Goal: Communication & Community: Answer question/provide support

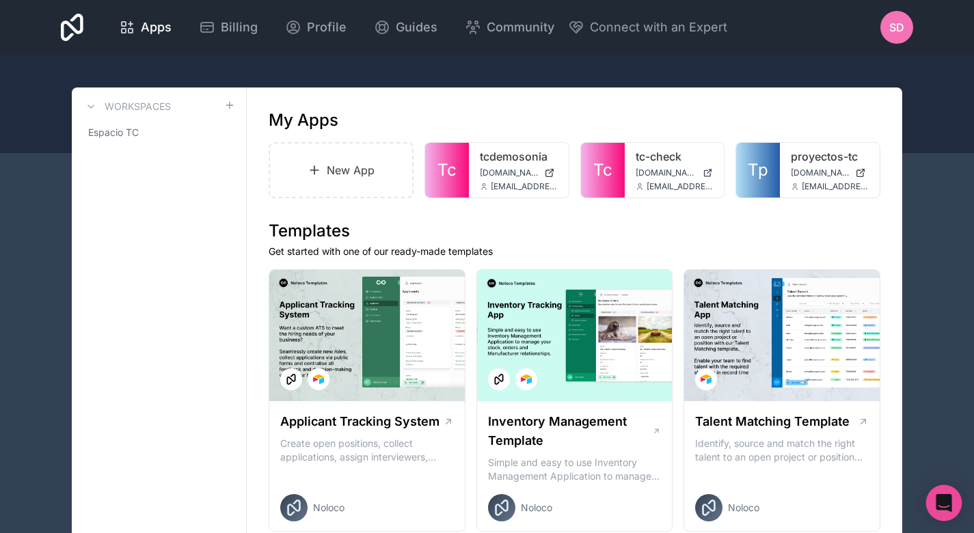
click at [953, 512] on div "Open Intercom Messenger" at bounding box center [944, 503] width 36 height 36
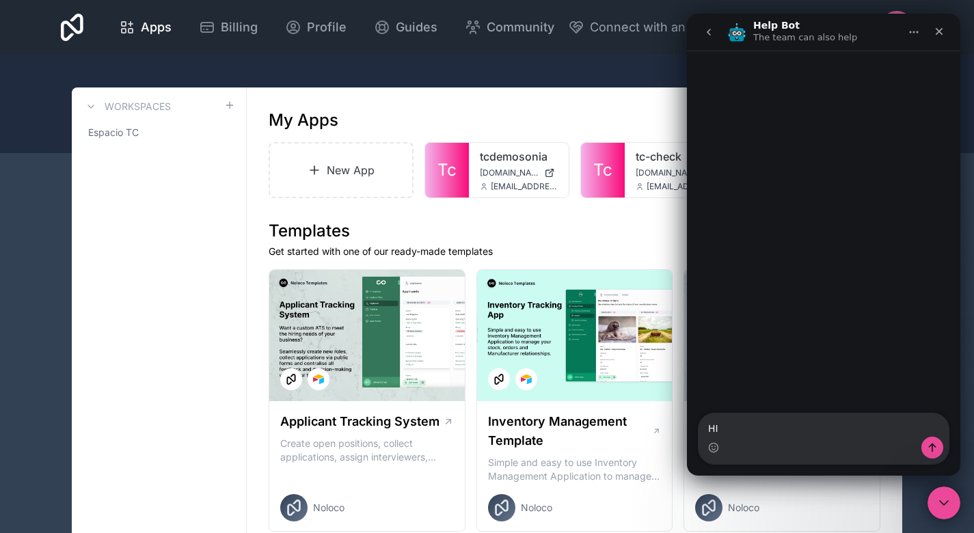
type textarea "H"
type textarea "h"
type textarea "Hello i'm having problems with my filter:"
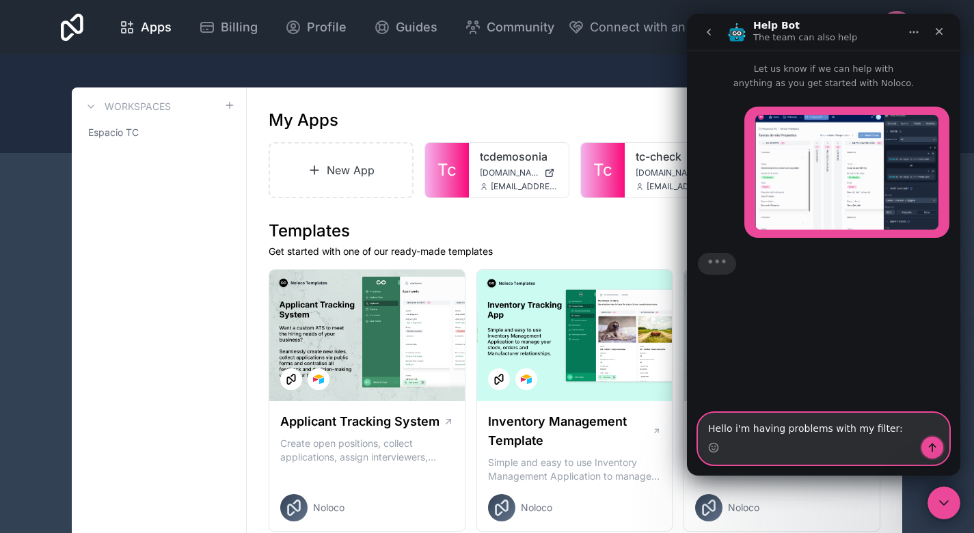
click at [936, 443] on icon "Send a message…" at bounding box center [932, 447] width 11 height 11
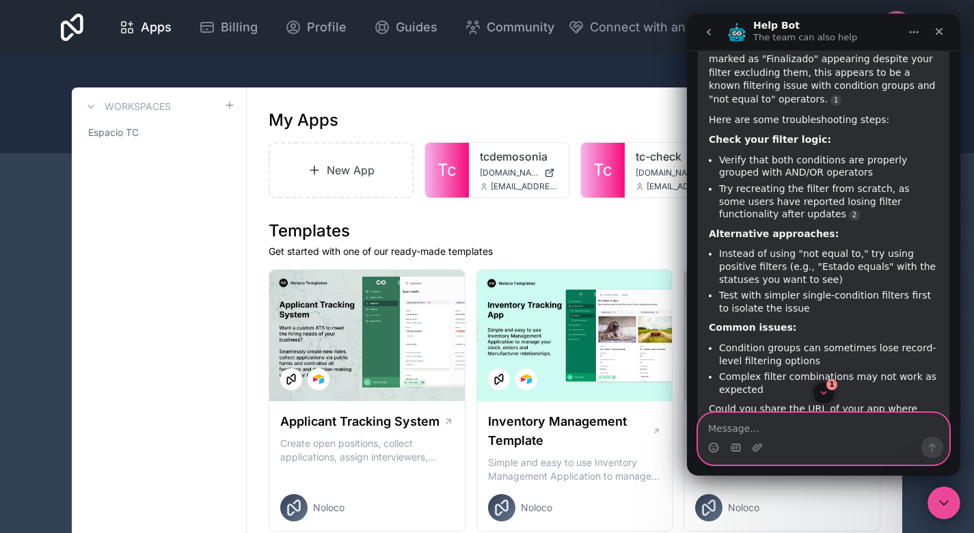
scroll to position [262, 0]
click at [645, 234] on h1 "Templates" at bounding box center [575, 231] width 612 height 22
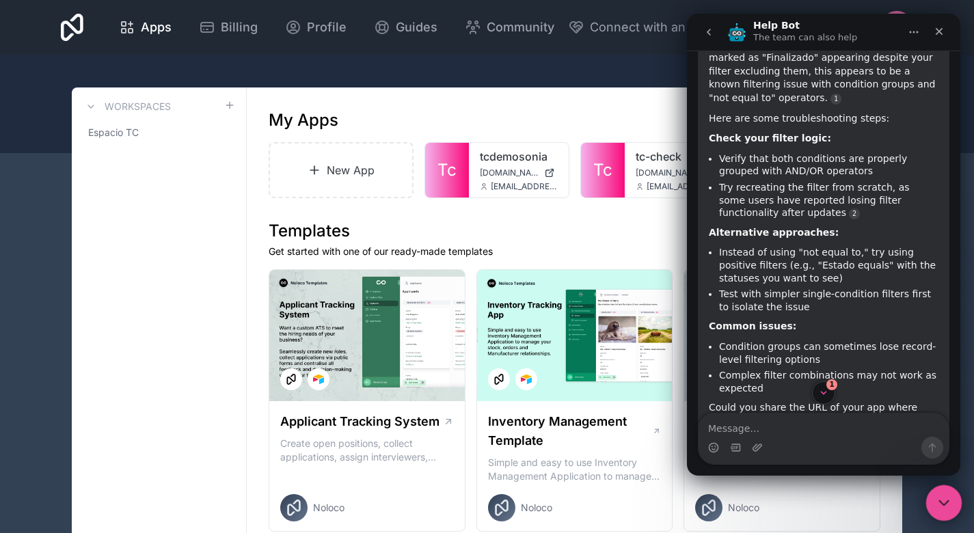
click at [933, 502] on div "Close Intercom Messenger" at bounding box center [941, 501] width 33 height 33
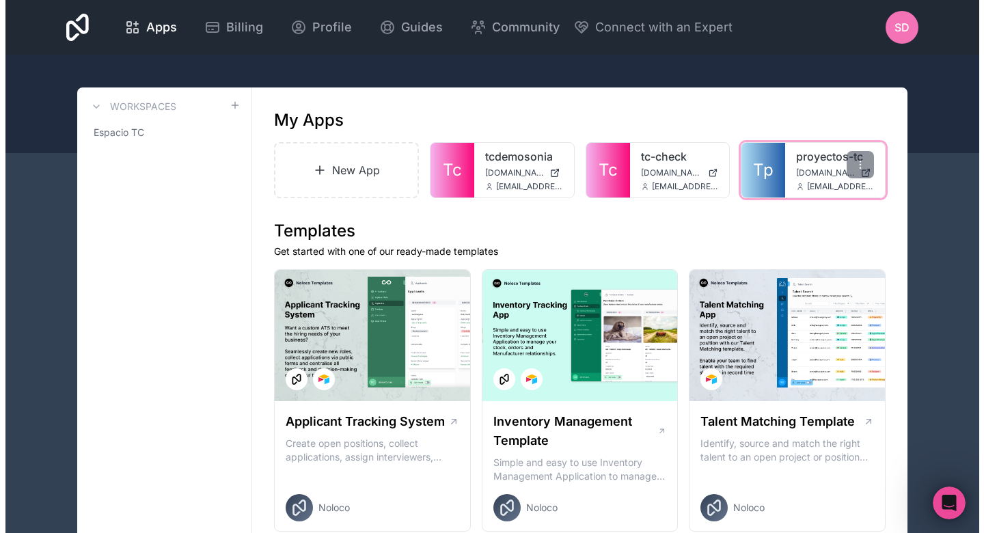
scroll to position [316, 0]
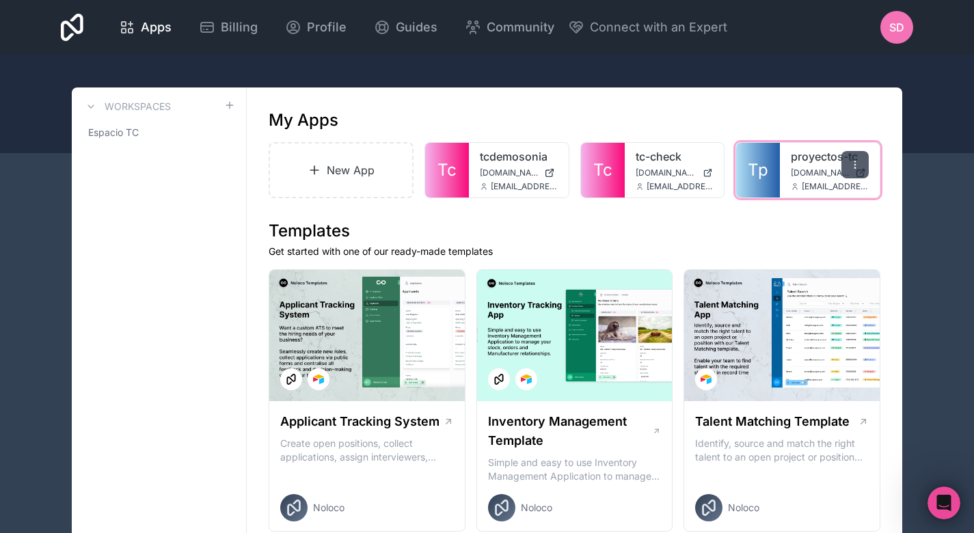
click at [854, 164] on icon at bounding box center [854, 164] width 1 height 1
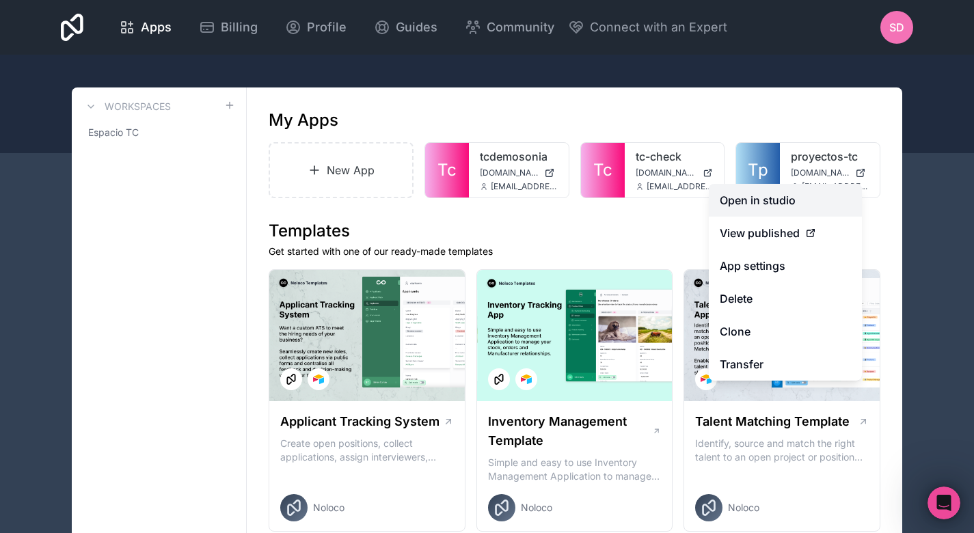
click at [792, 197] on link "Open in studio" at bounding box center [785, 200] width 153 height 33
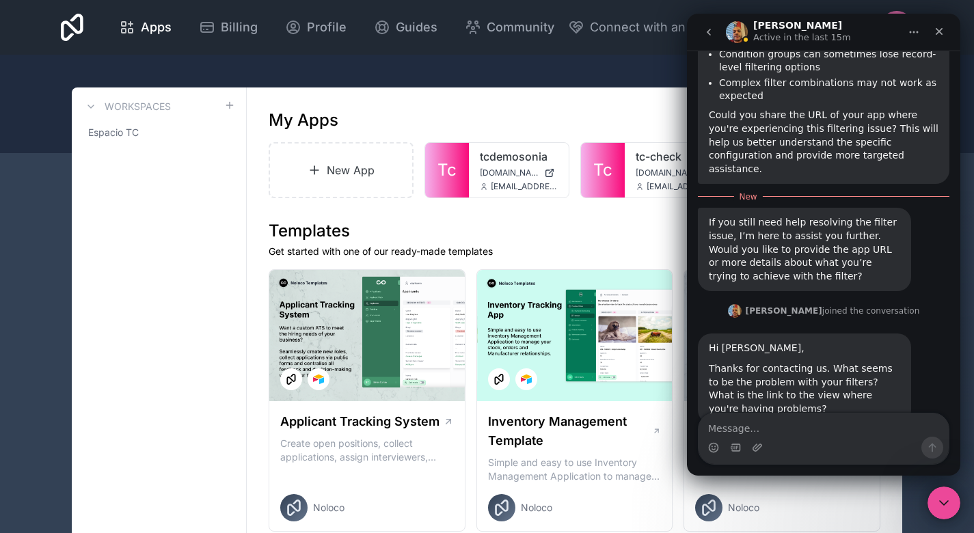
scroll to position [555, 0]
click at [860, 431] on textarea "Message…" at bounding box center [823, 424] width 250 height 23
type textarea "Hi [PERSON_NAME]"
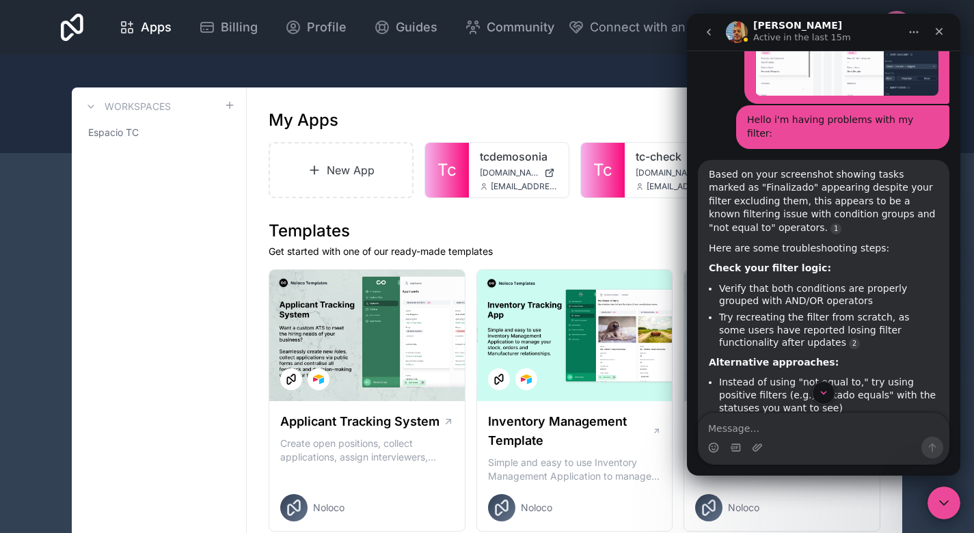
scroll to position [130, 0]
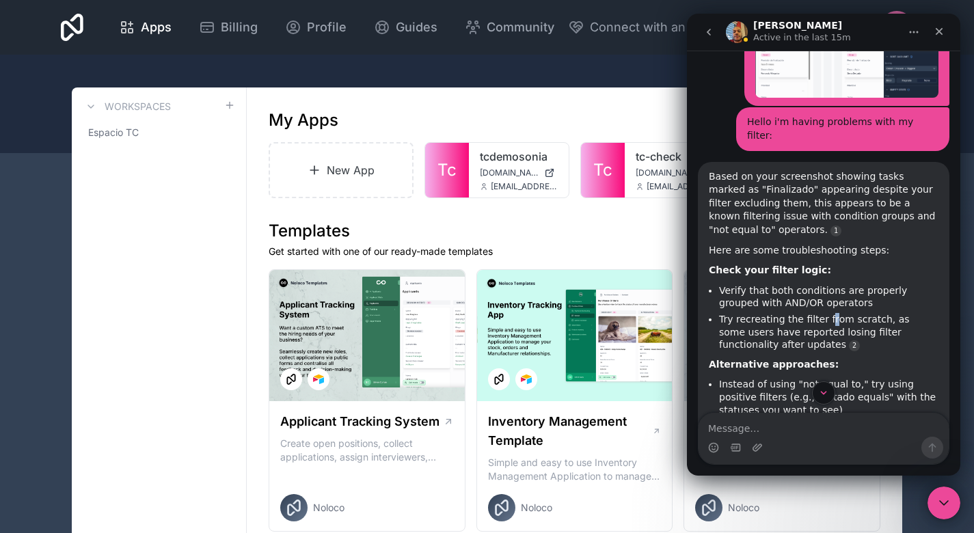
click at [819, 284] on ul "Verify that both conditions are properly grouped with AND/OR operators Try recr…" at bounding box center [824, 317] width 230 height 67
drag, startPoint x: 819, startPoint y: 283, endPoint x: 784, endPoint y: 323, distance: 53.3
click at [784, 323] on li "Try recreating the filter from scratch, as some users have reported losing filt…" at bounding box center [828, 332] width 219 height 38
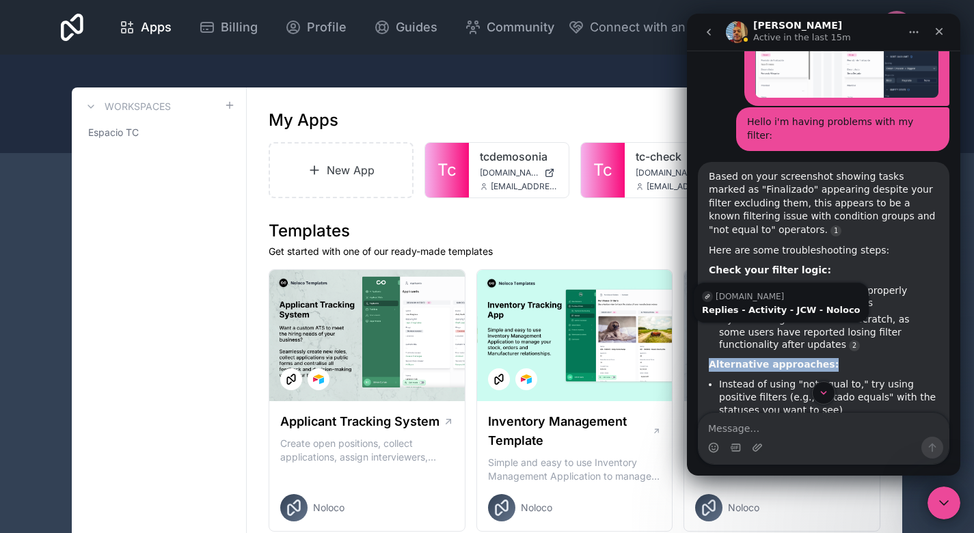
drag, startPoint x: 784, startPoint y: 323, endPoint x: 840, endPoint y: 326, distance: 56.1
click at [840, 326] on div "Based on your screenshot showing tasks marked as "Finalizado" appearing despite…" at bounding box center [824, 385] width 230 height 431
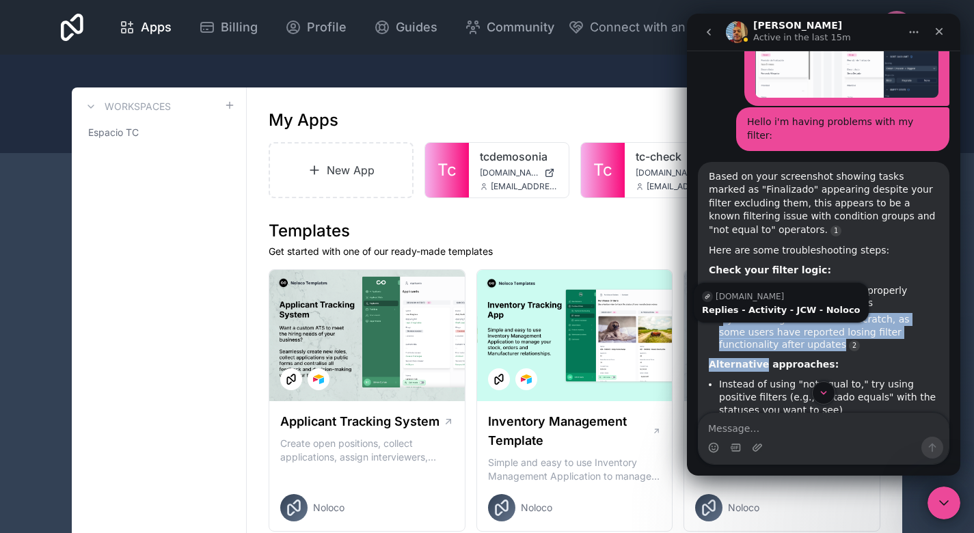
drag, startPoint x: 722, startPoint y: 295, endPoint x: 754, endPoint y: 328, distance: 45.9
click at [754, 328] on div "Based on your screenshot showing tasks marked as "Finalizado" appearing despite…" at bounding box center [824, 385] width 230 height 431
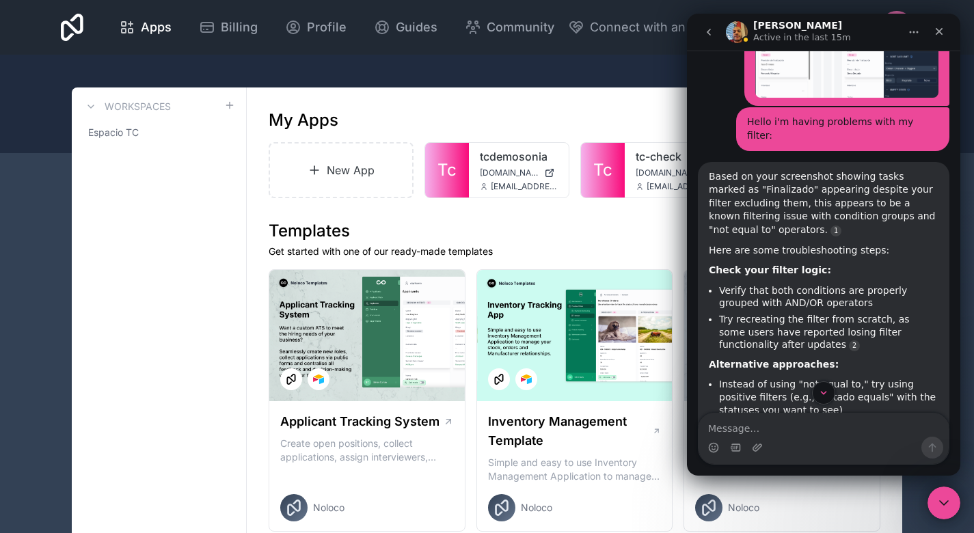
drag, startPoint x: 754, startPoint y: 328, endPoint x: 832, endPoint y: 328, distance: 78.6
click at [832, 328] on div "Based on your screenshot showing tasks marked as "Finalizado" appearing despite…" at bounding box center [824, 385] width 230 height 431
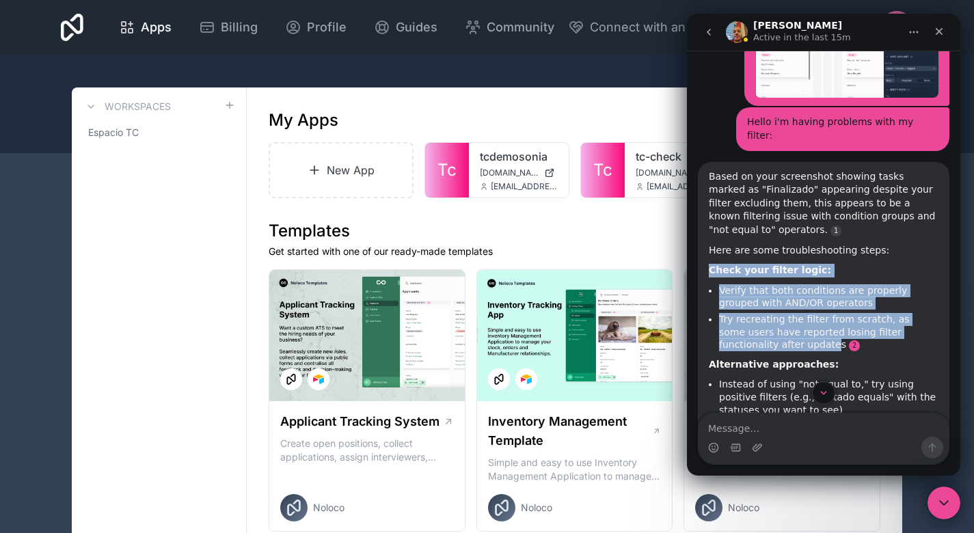
drag, startPoint x: 710, startPoint y: 244, endPoint x: 750, endPoint y: 316, distance: 82.9
click at [750, 316] on div "Based on your screenshot showing tasks marked as "Finalizado" appearing despite…" at bounding box center [824, 385] width 230 height 431
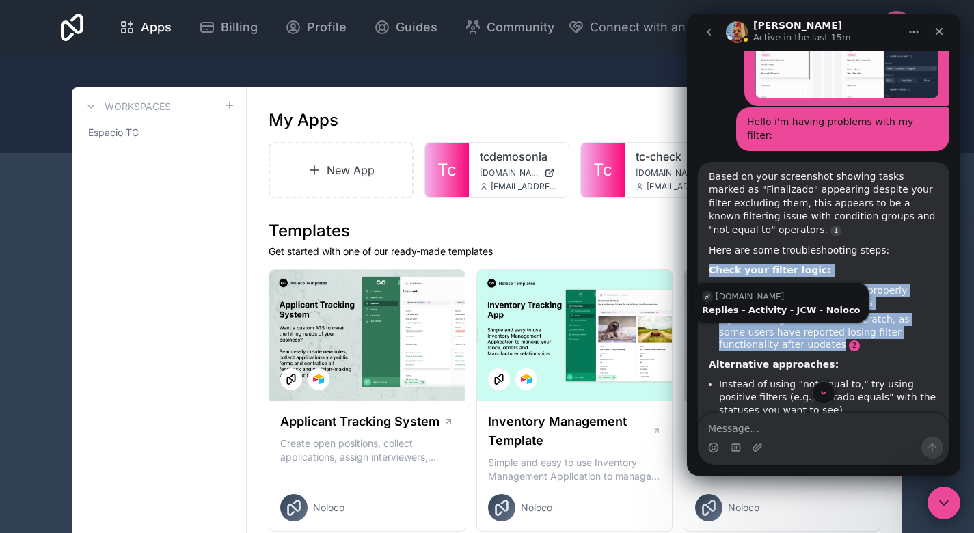
copy div "Check your filter logic: Verify that both conditions are properly grouped with …"
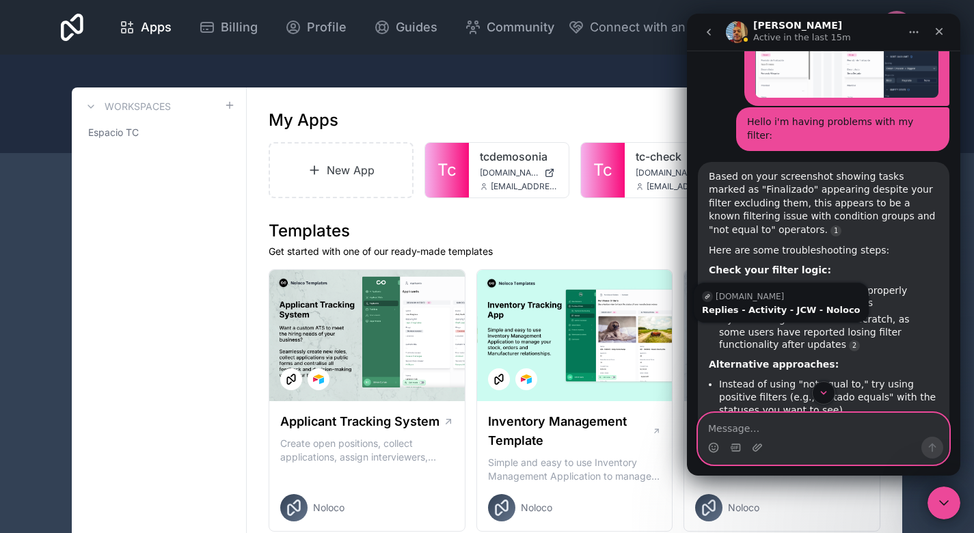
click at [761, 433] on textarea "Message…" at bounding box center [823, 424] width 250 height 23
paste textarea "Check your filter logic: Verify that both conditions are properly grouped with …"
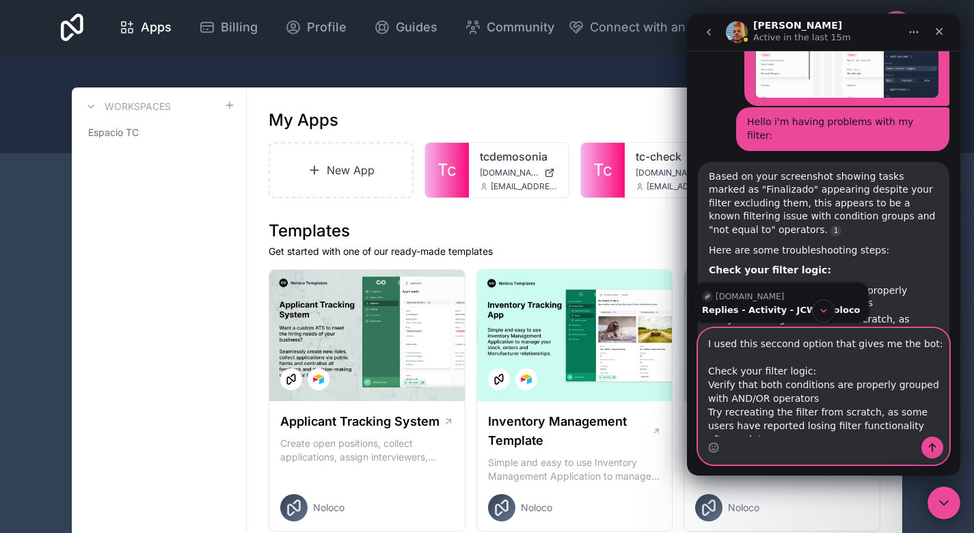
drag, startPoint x: 814, startPoint y: 405, endPoint x: 695, endPoint y: 390, distance: 119.9
click at [695, 390] on div "I used this seccond option that gives me the bot: Check your filter logic: Veri…" at bounding box center [823, 396] width 273 height 137
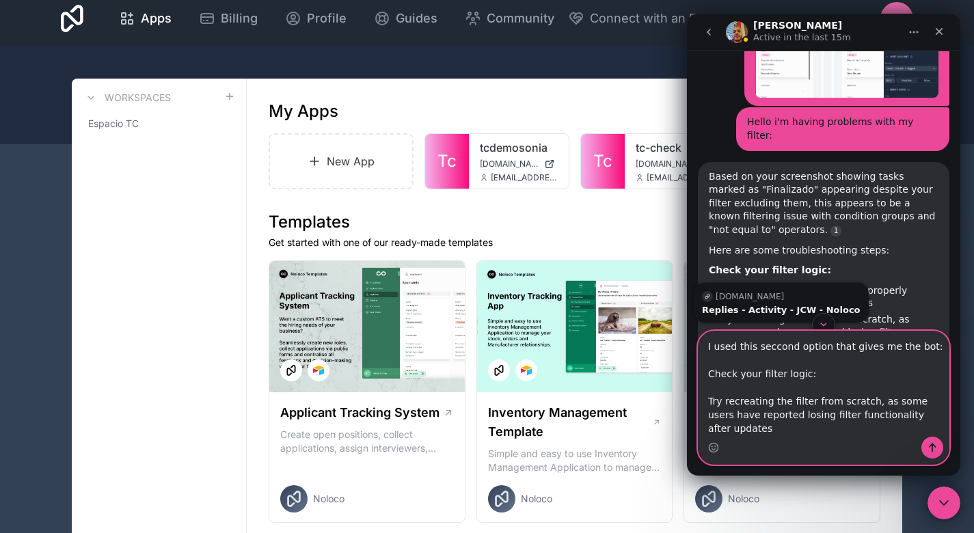
scroll to position [10, 0]
type textarea "I used this seccond option that gives me the bot: Check your filter logic: Try …"
click at [929, 449] on icon "Send a message…" at bounding box center [932, 447] width 11 height 11
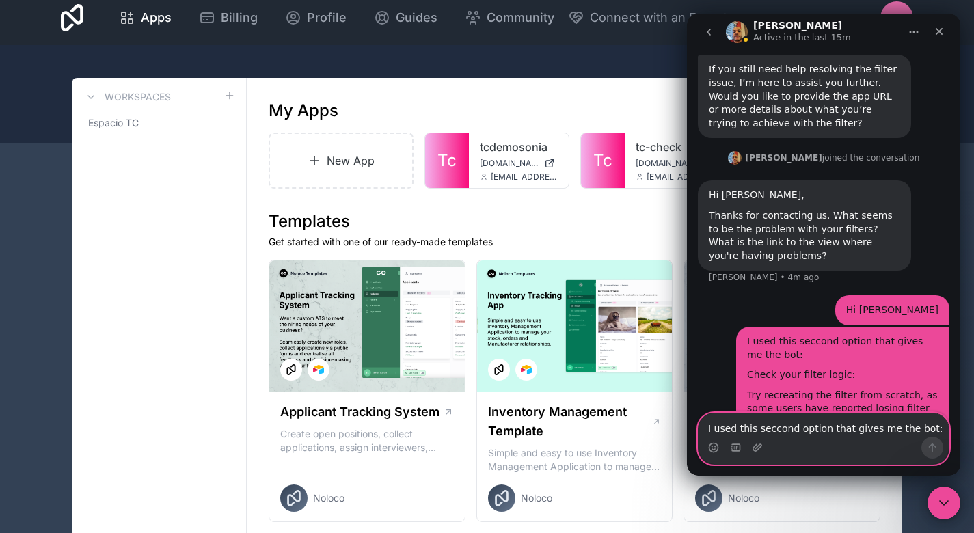
scroll to position [699, 0]
click at [856, 435] on textarea "I used this seccond option that gives me the bot: Check your filter logic: Try …" at bounding box center [823, 424] width 250 height 23
type textarea "And it works"
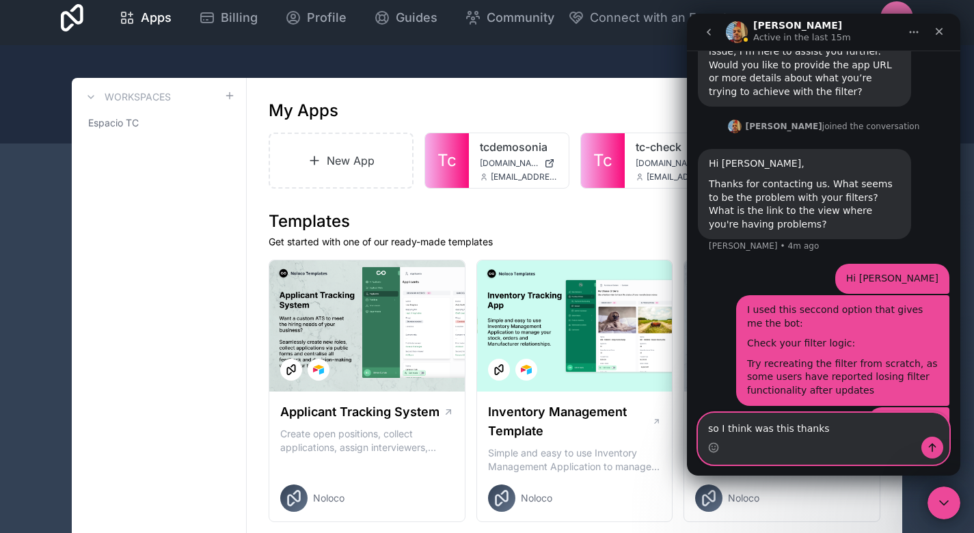
type textarea "so I think was this thanks"
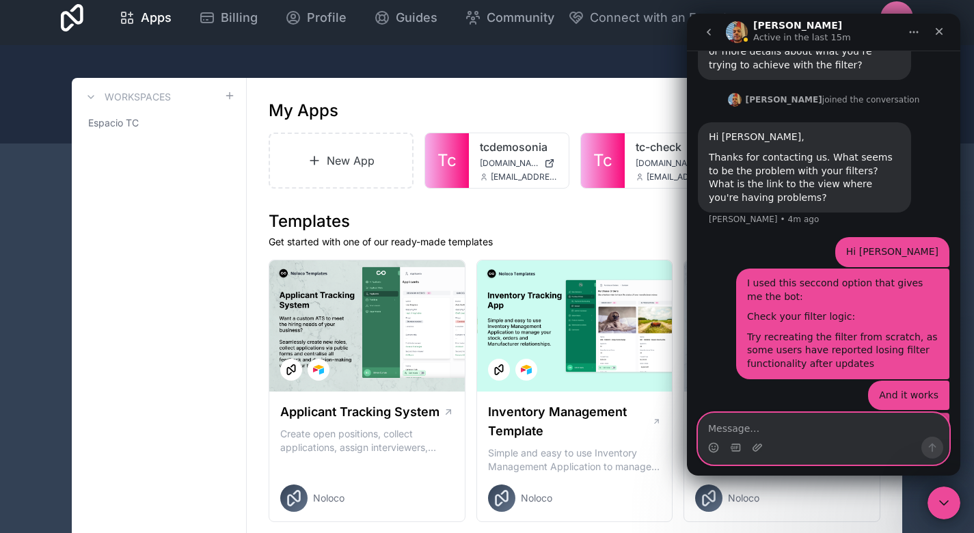
scroll to position [761, 0]
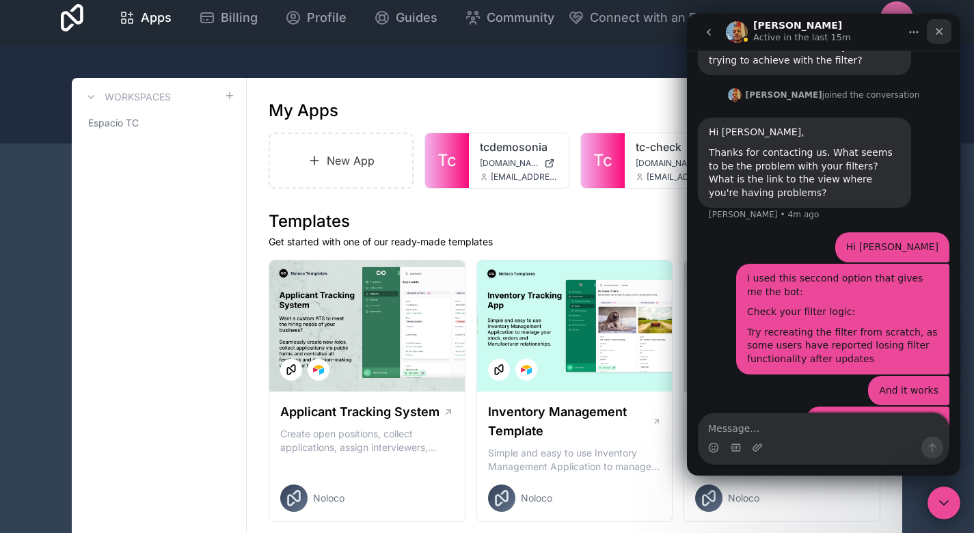
click at [949, 25] on div "Close" at bounding box center [939, 31] width 25 height 25
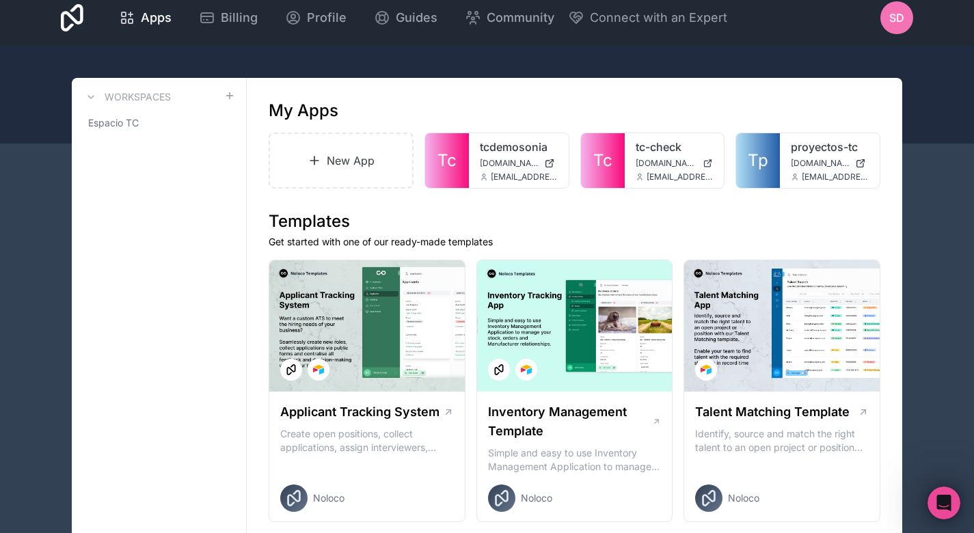
scroll to position [748, 0]
click at [790, 167] on div "proyectos-tc [DOMAIN_NAME] [EMAIL_ADDRESS][DOMAIN_NAME]" at bounding box center [830, 160] width 100 height 55
click at [844, 152] on div at bounding box center [854, 154] width 27 height 27
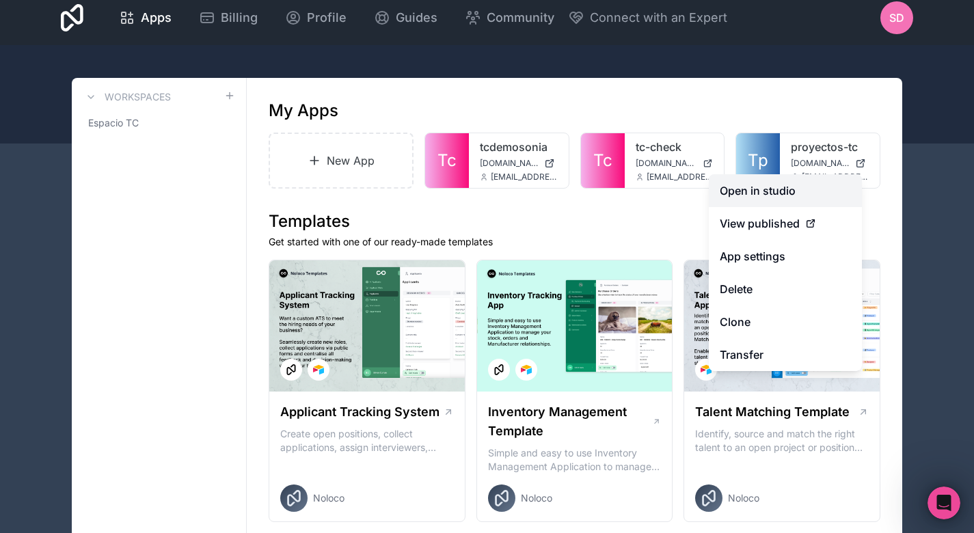
click at [798, 193] on link "Open in studio" at bounding box center [785, 190] width 153 height 33
